Goal: Find specific page/section: Find specific page/section

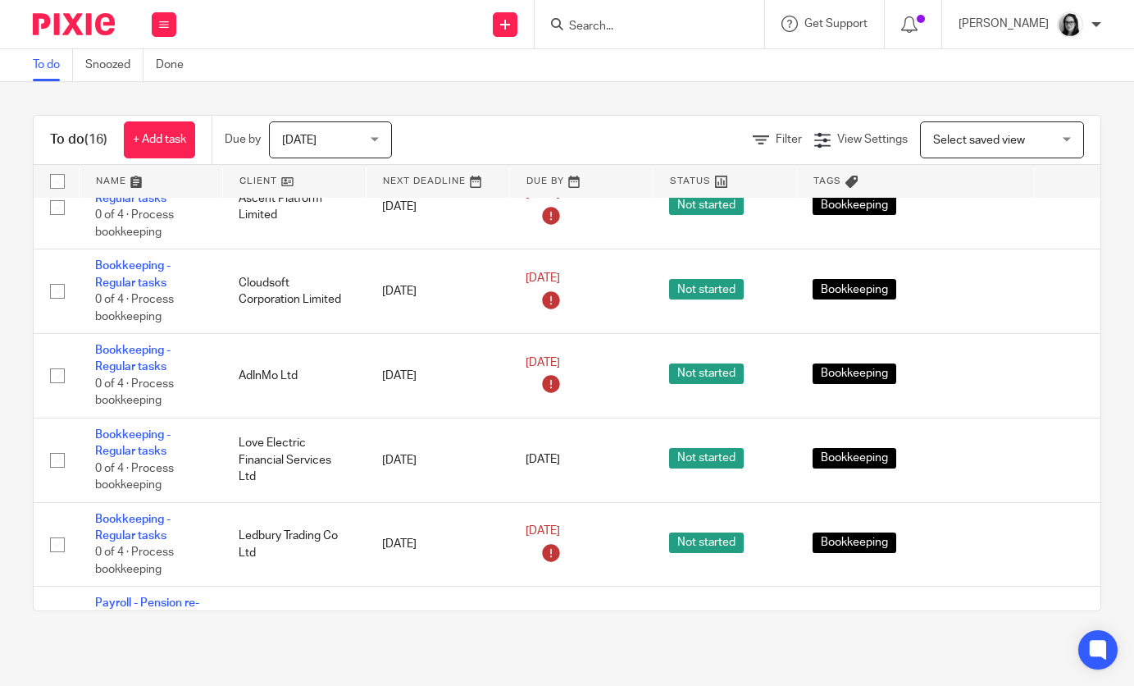
scroll to position [518, 0]
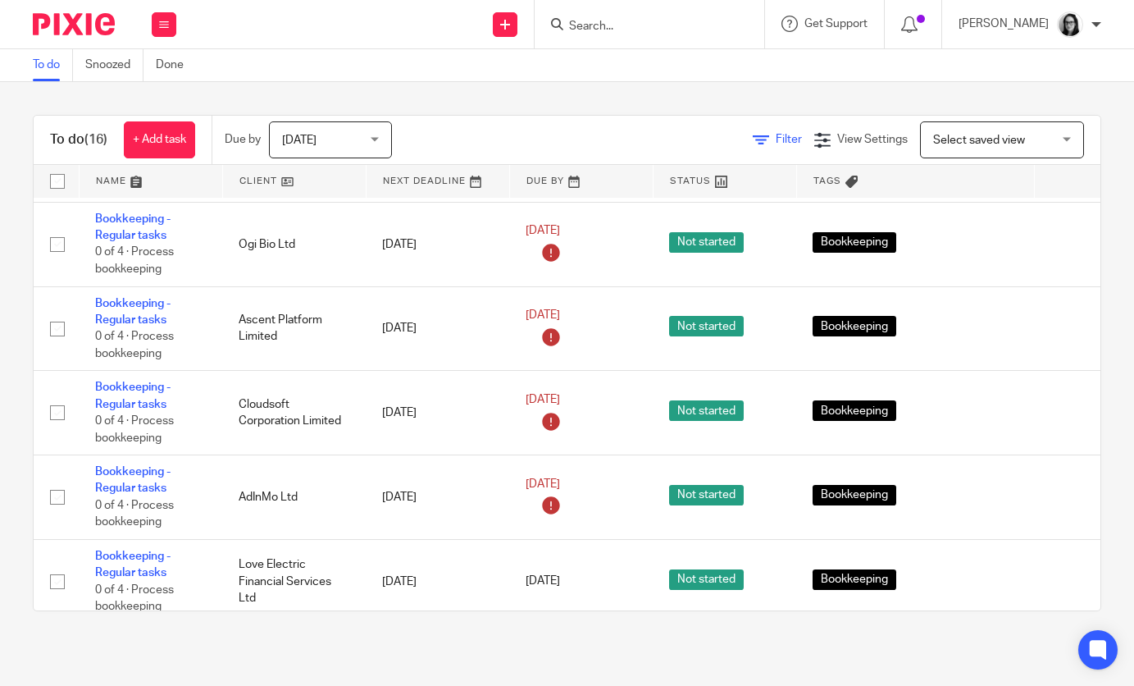
click at [796, 136] on span "Filter" at bounding box center [789, 139] width 26 height 11
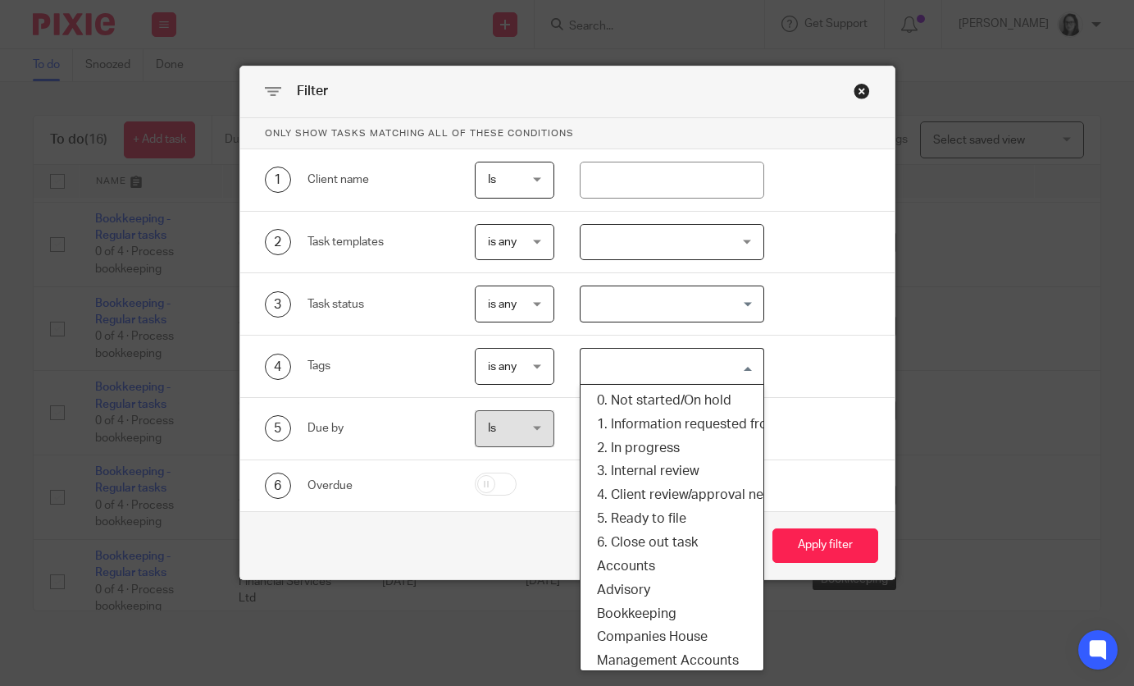
click at [666, 373] on input "Search for option" at bounding box center [668, 366] width 172 height 29
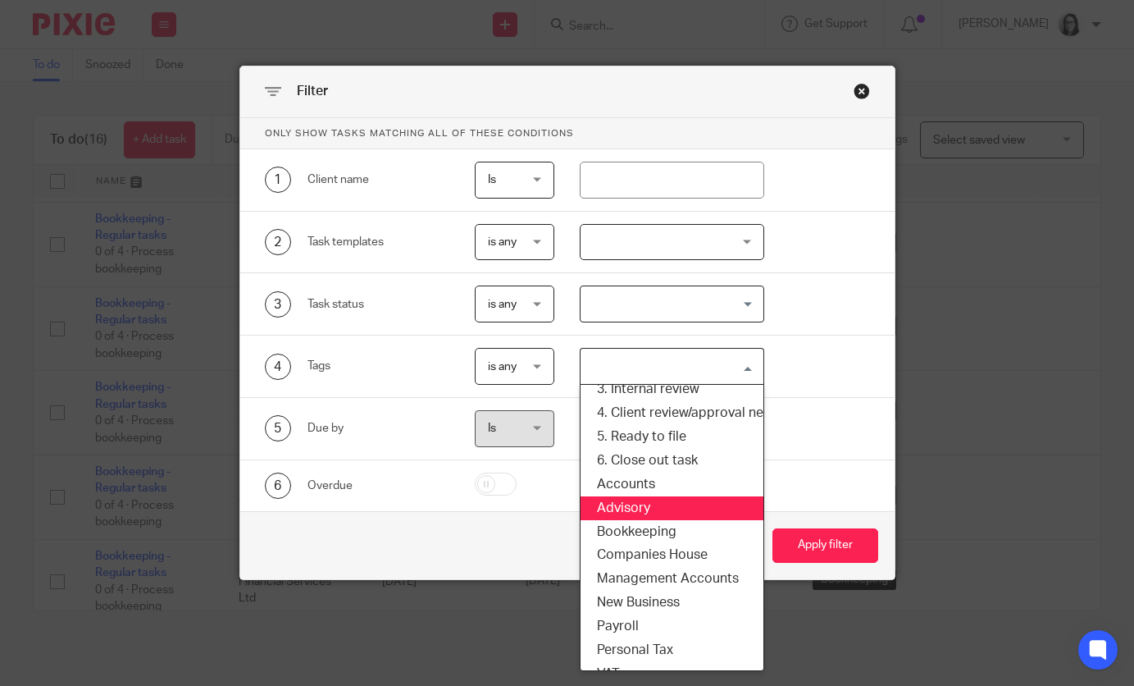
scroll to position [148, 0]
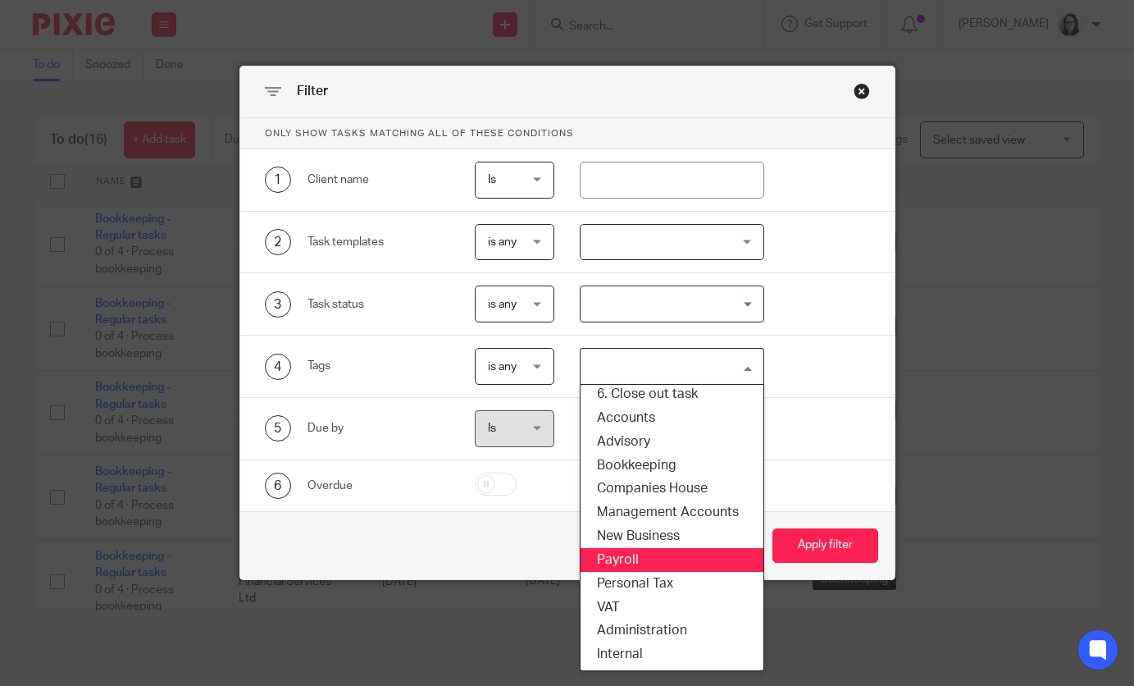
click at [653, 567] on li "Payroll" at bounding box center [672, 560] width 183 height 24
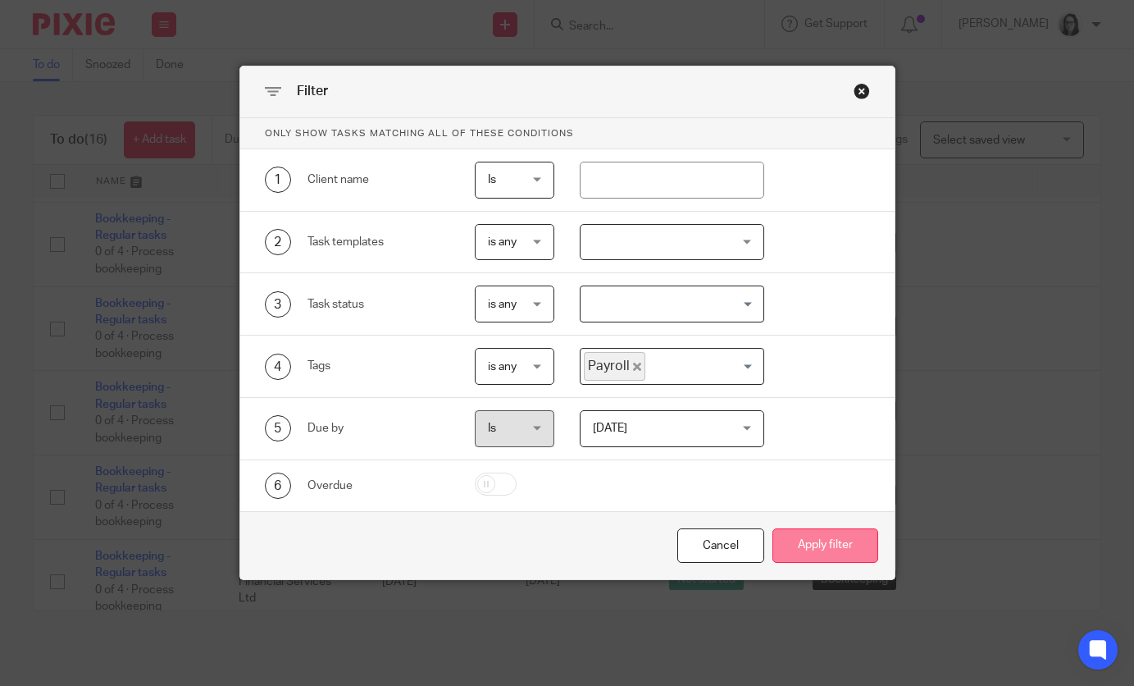
click at [801, 537] on button "Apply filter" at bounding box center [826, 545] width 106 height 35
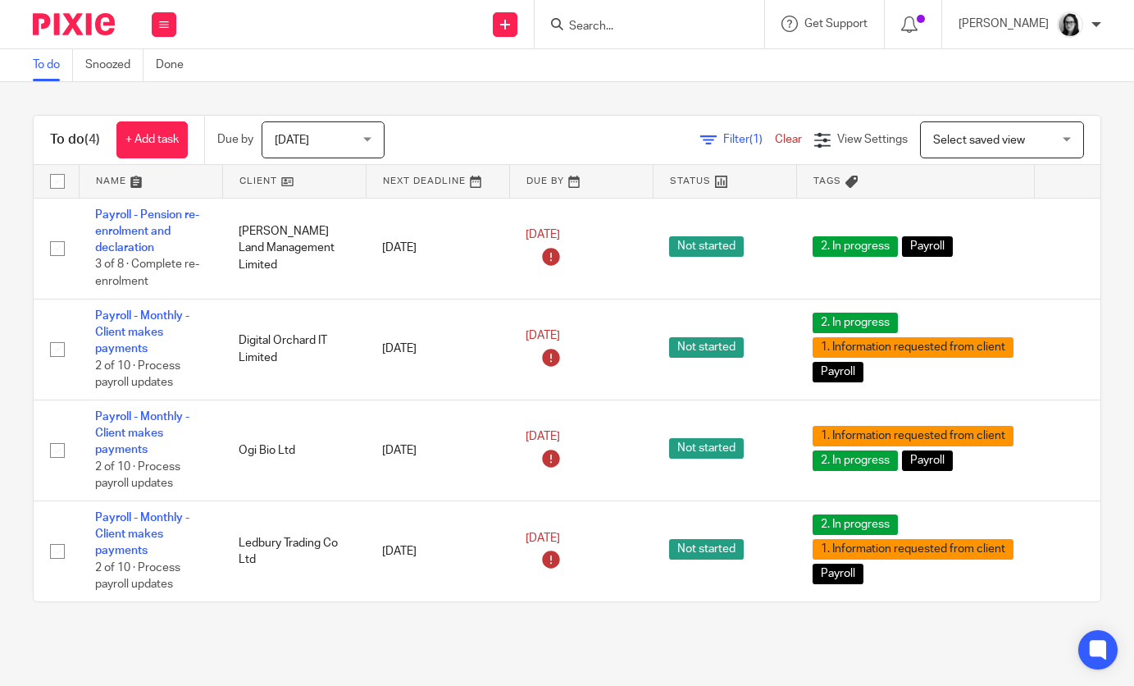
click at [728, 141] on span "Filter (1)" at bounding box center [749, 139] width 52 height 11
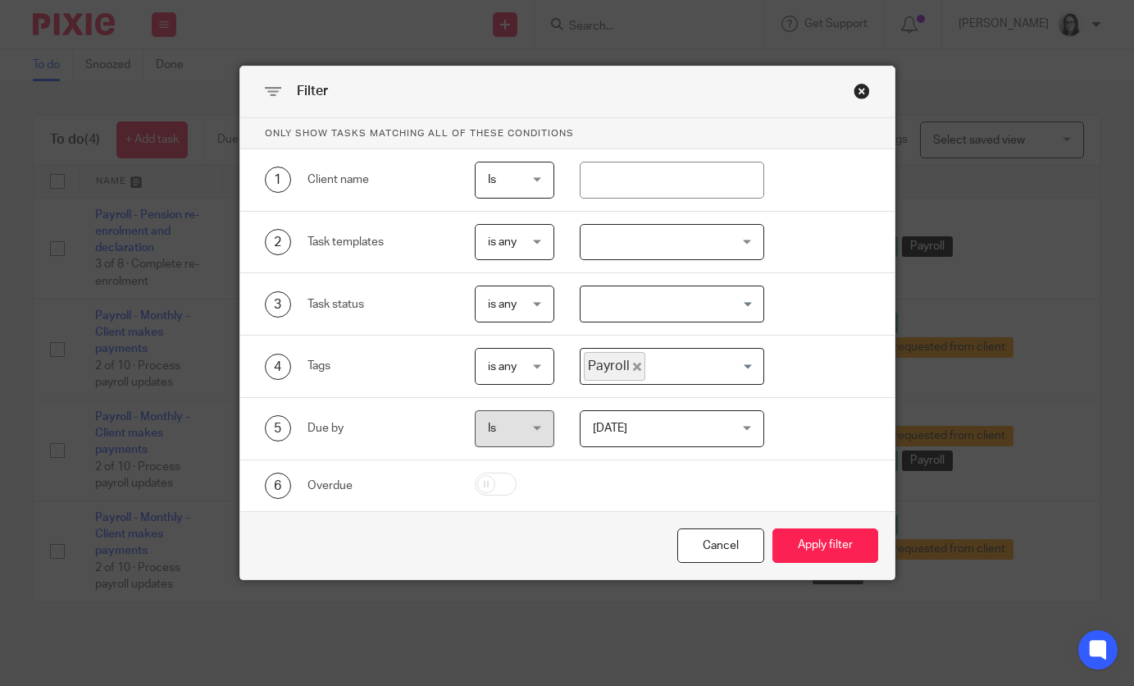
click at [635, 364] on icon "Deselect Payroll" at bounding box center [637, 367] width 8 height 8
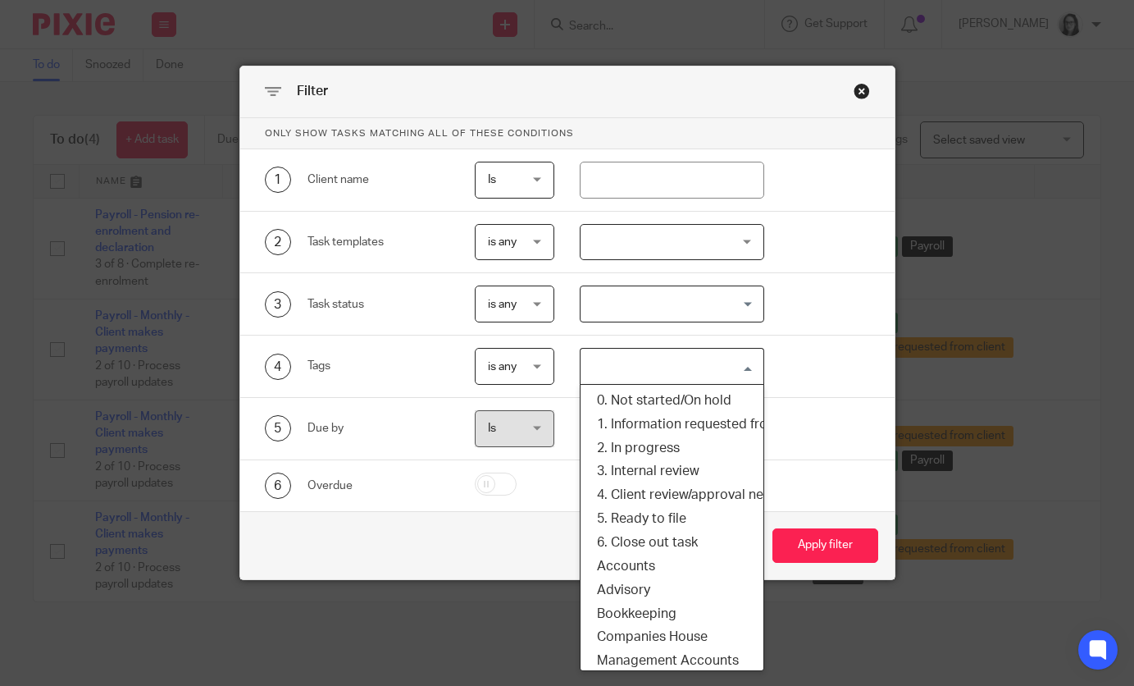
click at [635, 367] on input "Search for option" at bounding box center [668, 366] width 172 height 29
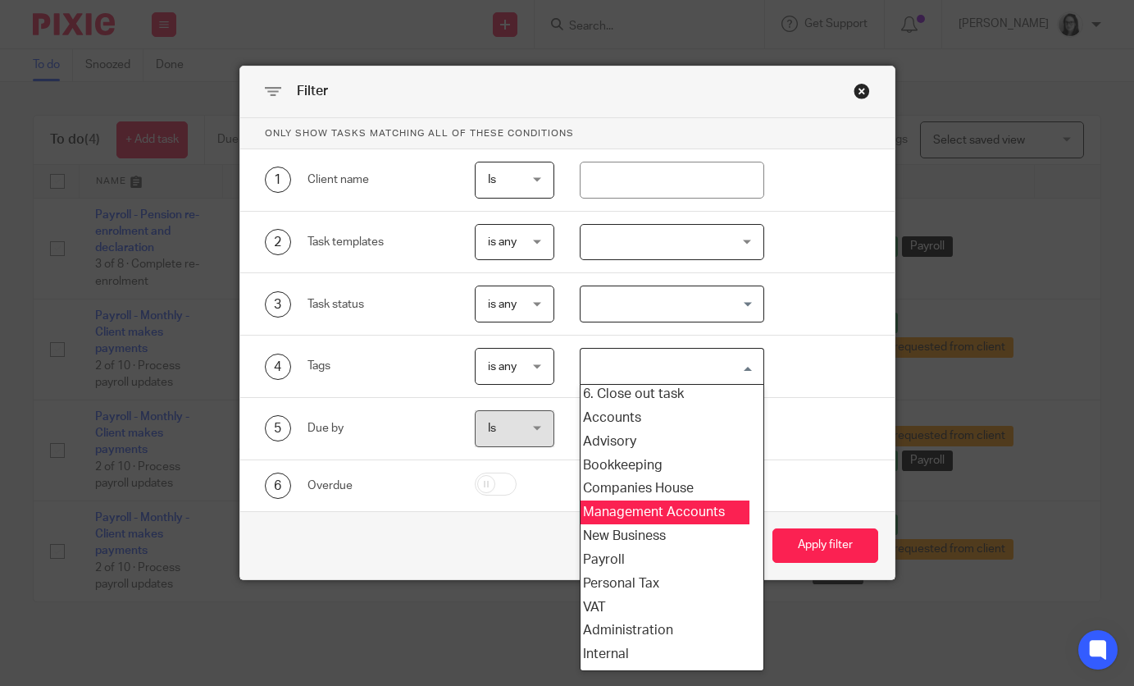
scroll to position [148, 0]
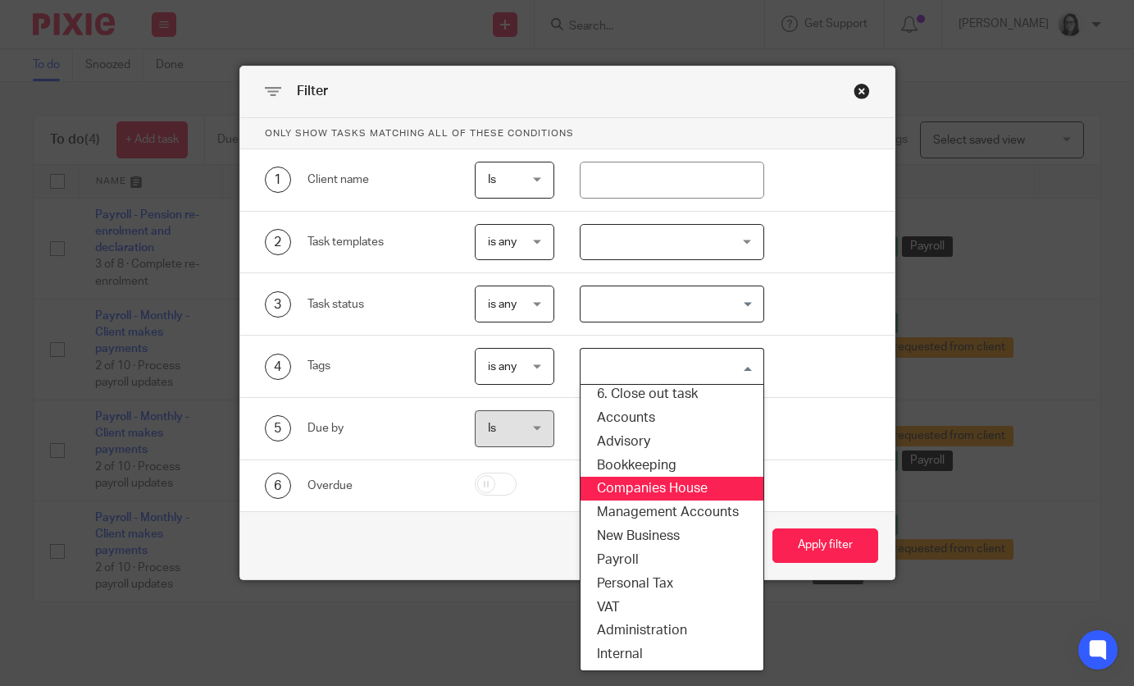
click at [694, 462] on li "Bookkeeping" at bounding box center [672, 466] width 183 height 24
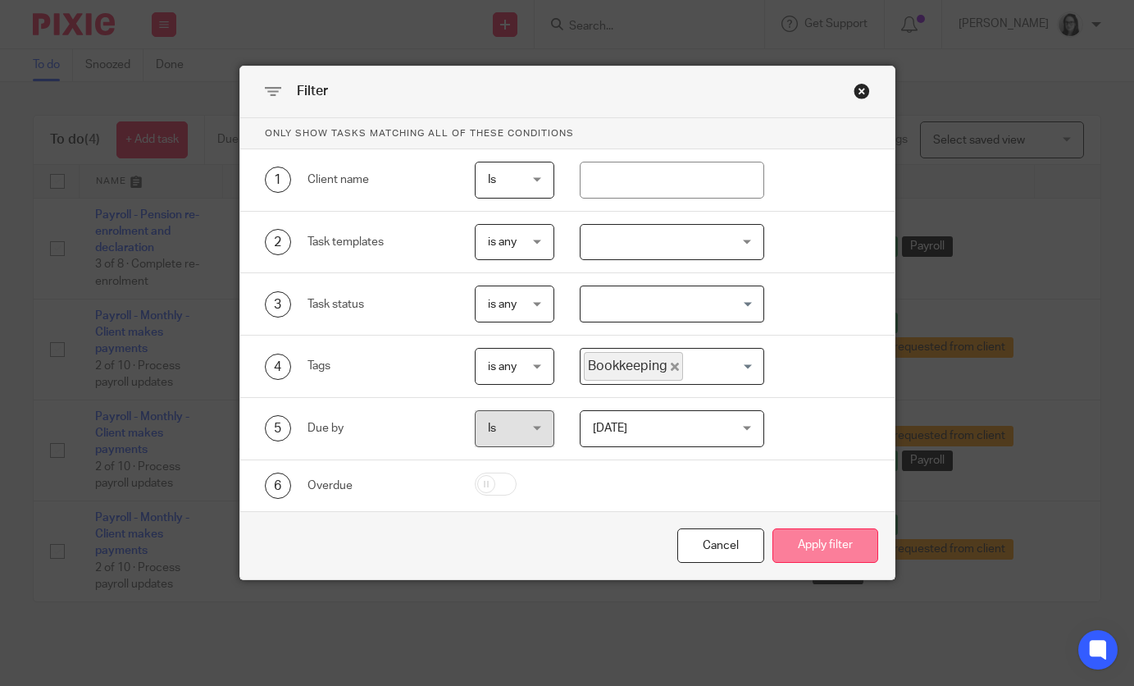
click at [797, 542] on button "Apply filter" at bounding box center [826, 545] width 106 height 35
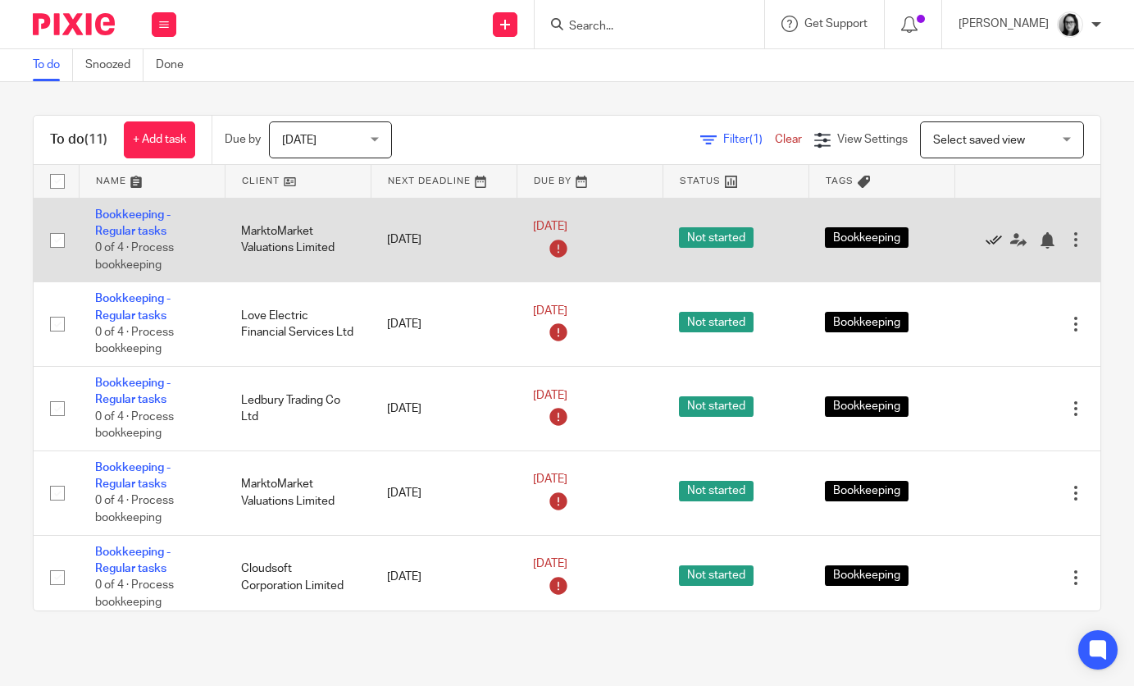
click at [989, 241] on icon at bounding box center [994, 240] width 16 height 16
click at [995, 236] on icon at bounding box center [994, 240] width 16 height 16
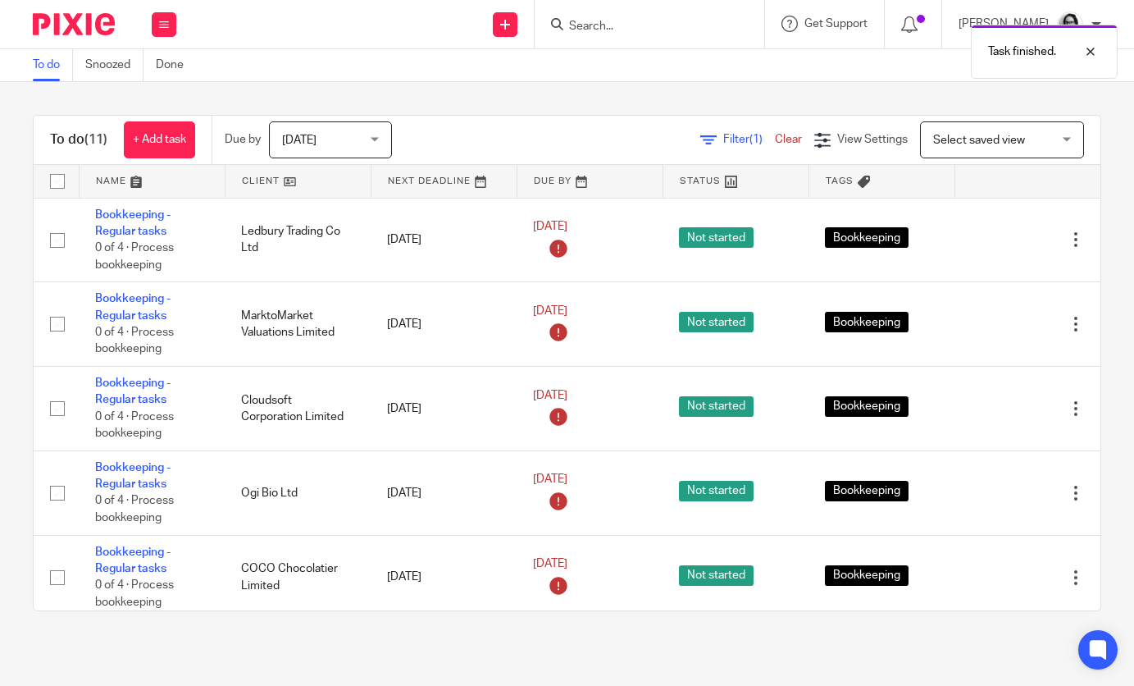
click at [995, 236] on icon at bounding box center [994, 240] width 16 height 16
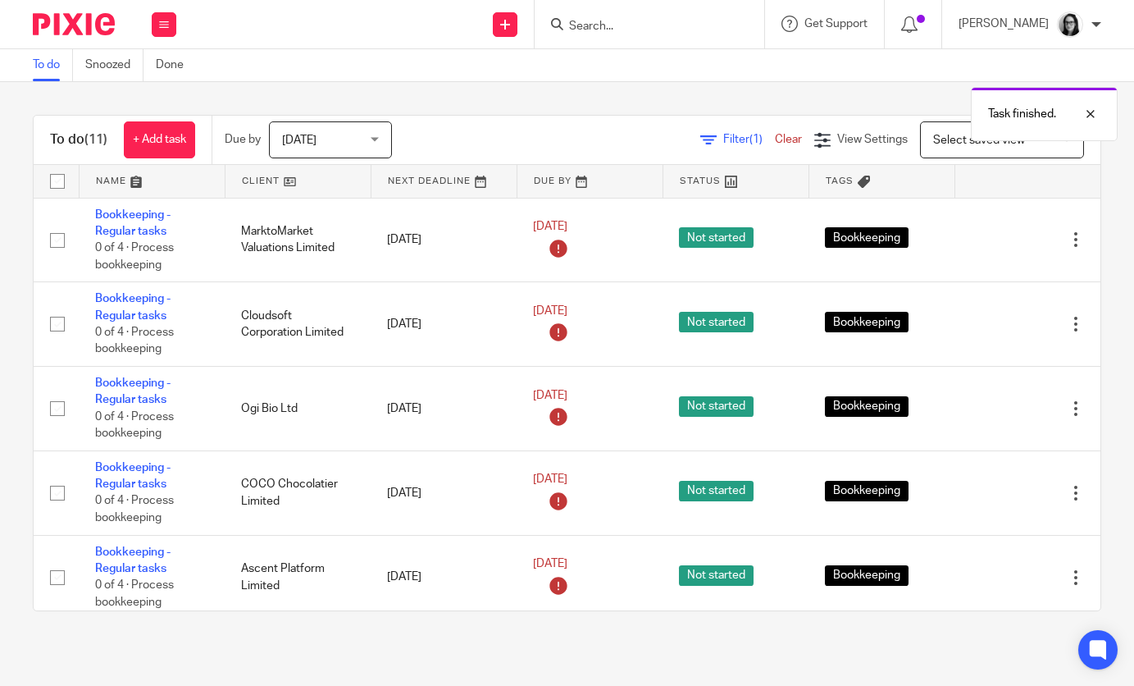
click at [345, 130] on span "[DATE]" at bounding box center [325, 139] width 87 height 34
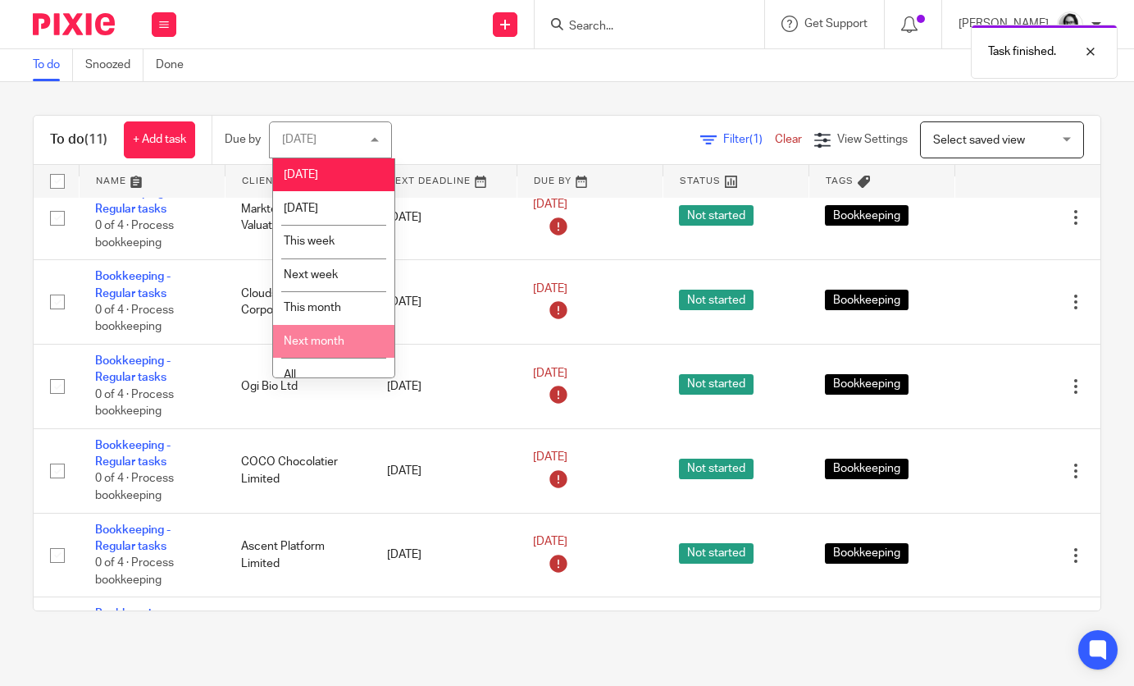
scroll to position [19, 0]
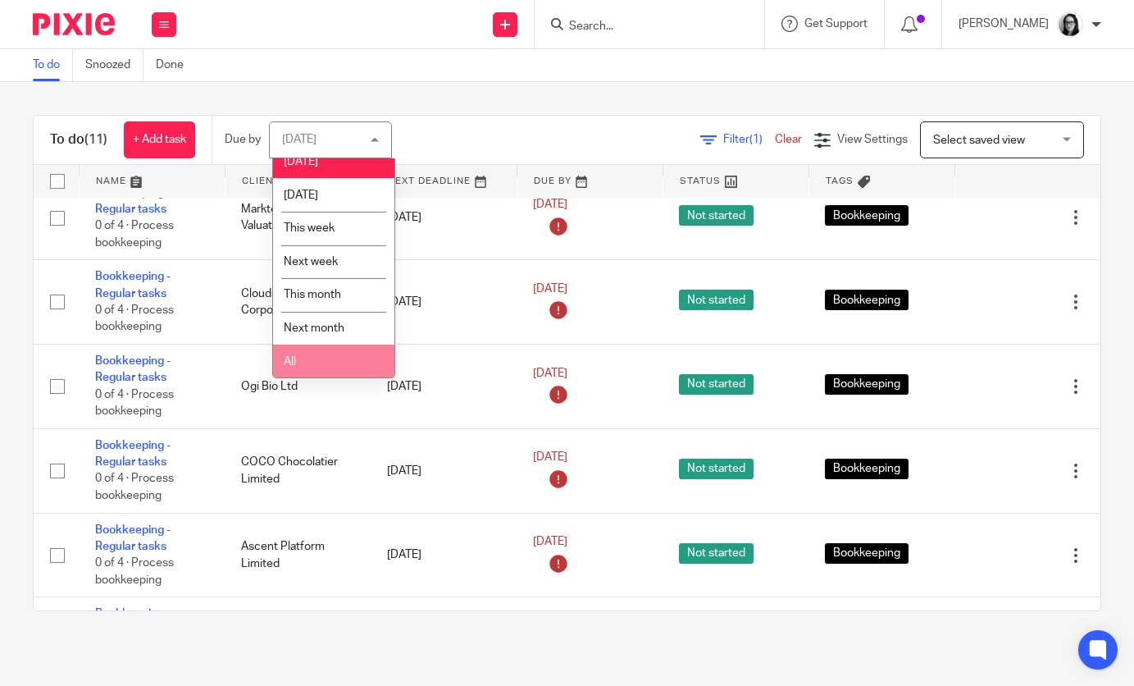
click at [333, 353] on li "All" at bounding box center [333, 361] width 121 height 34
